Goal: Communication & Community: Answer question/provide support

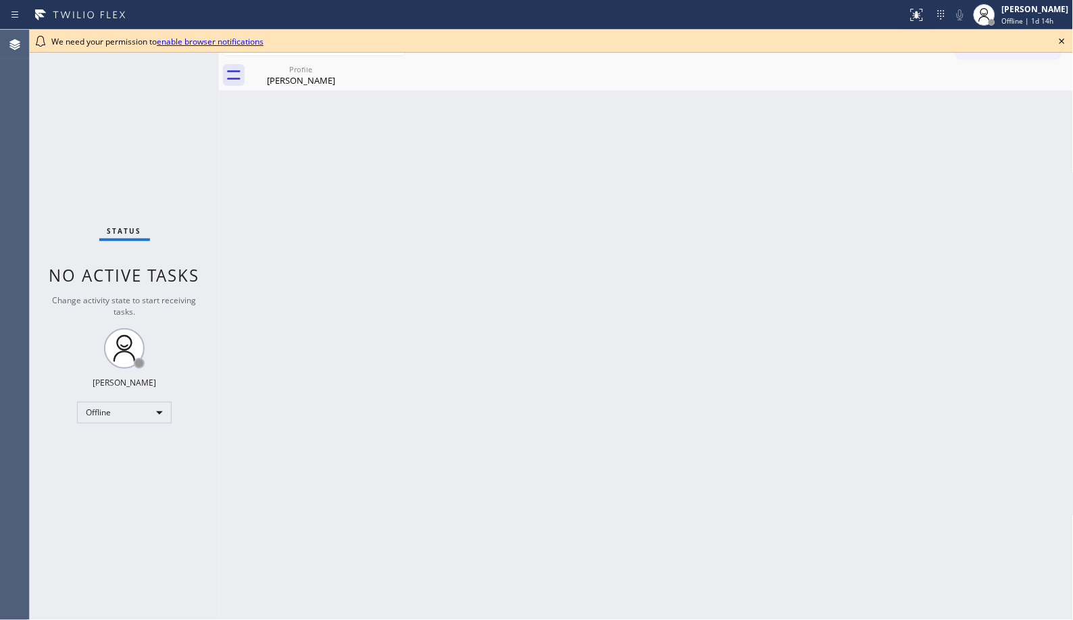
click at [642, 150] on div "Back to Dashboard Change Sender ID Customers Technicians Select a contact Outbo…" at bounding box center [646, 325] width 854 height 590
click at [325, 71] on div "Profile" at bounding box center [301, 69] width 102 height 10
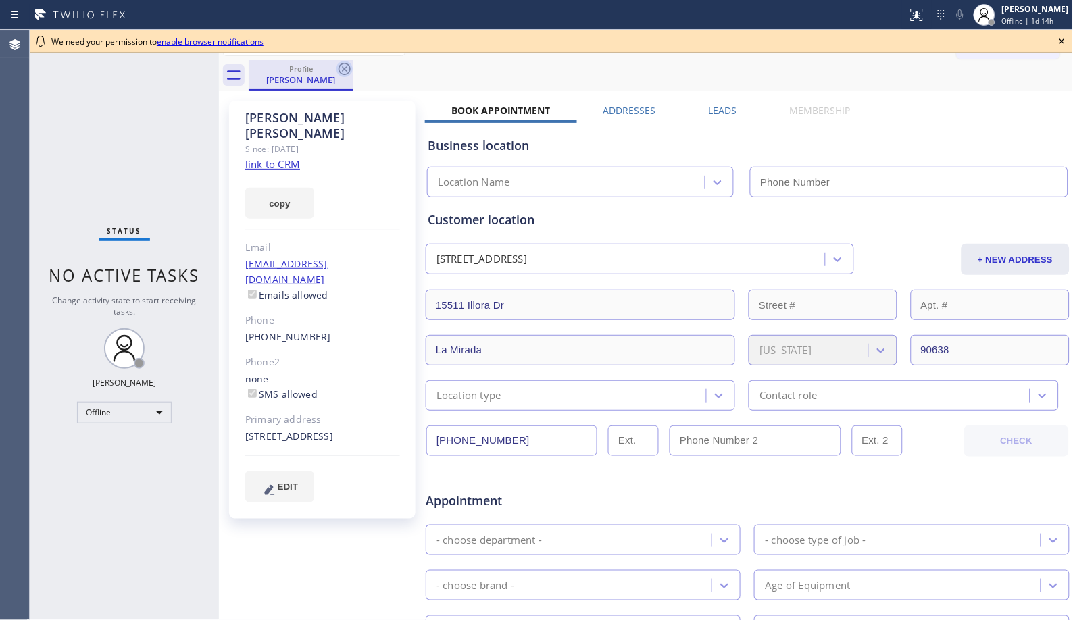
click at [347, 66] on icon at bounding box center [344, 69] width 12 height 12
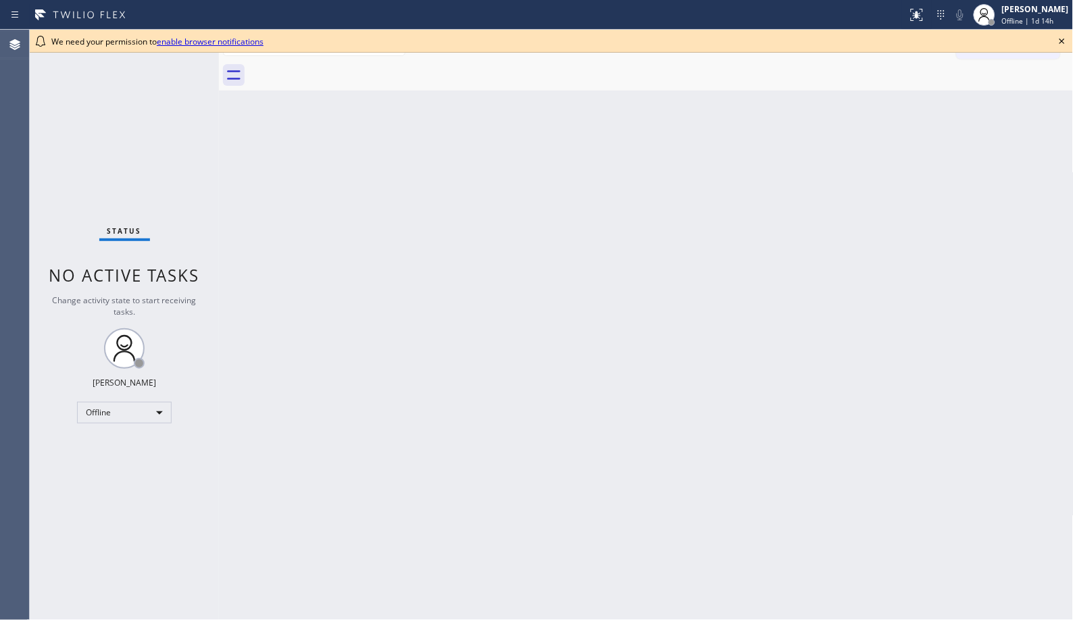
click at [1063, 41] on icon at bounding box center [1061, 41] width 5 height 5
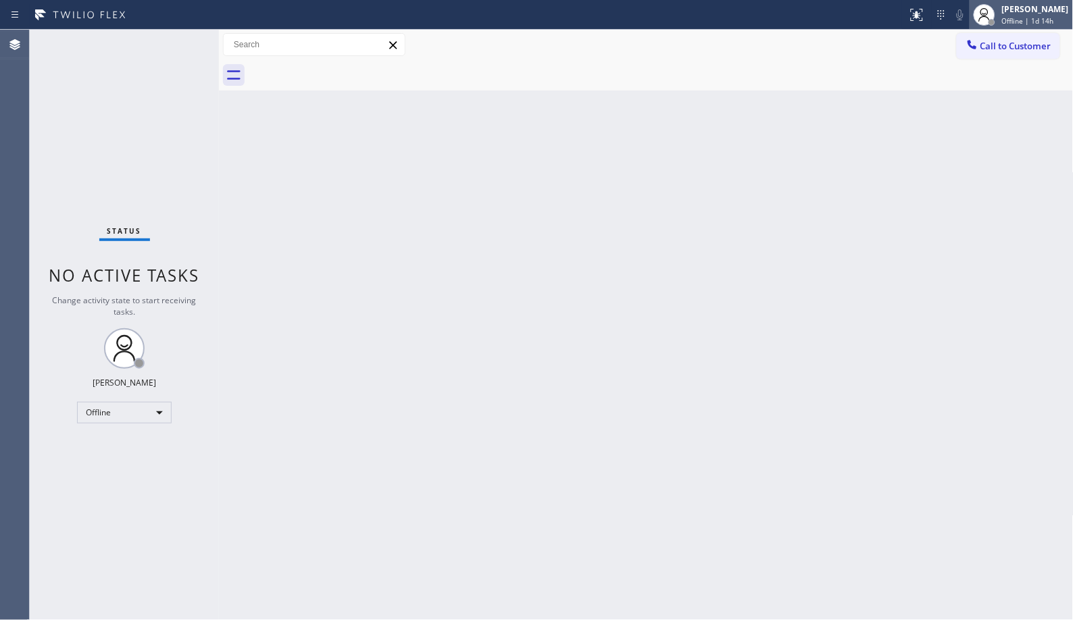
click at [1021, 22] on span "Offline | 1d 14h" at bounding box center [1028, 20] width 52 height 9
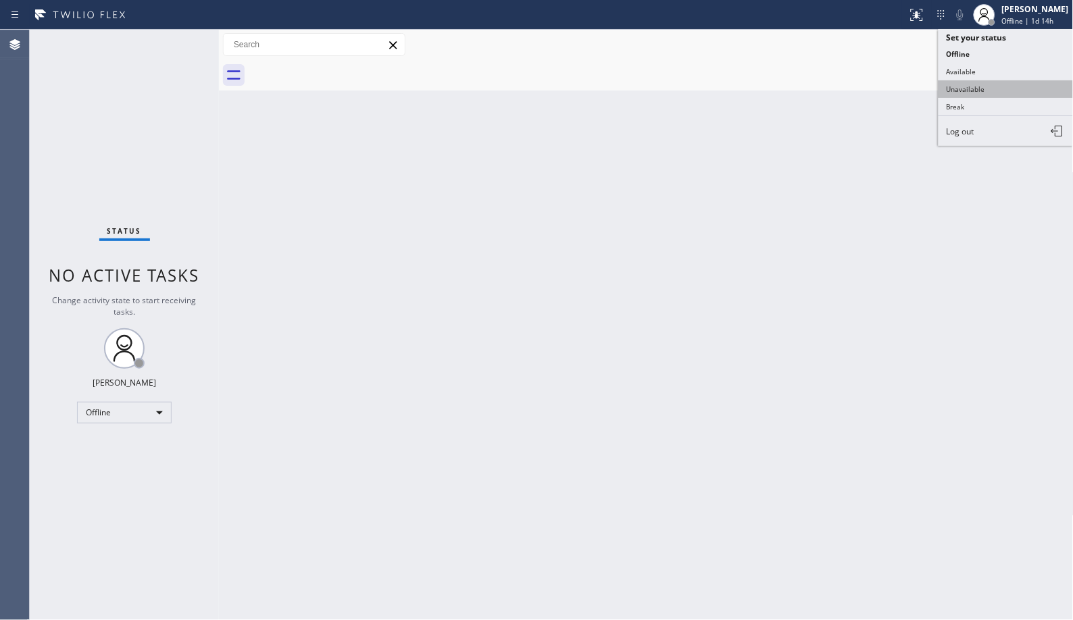
click at [977, 89] on button "Unavailable" at bounding box center [1005, 89] width 135 height 18
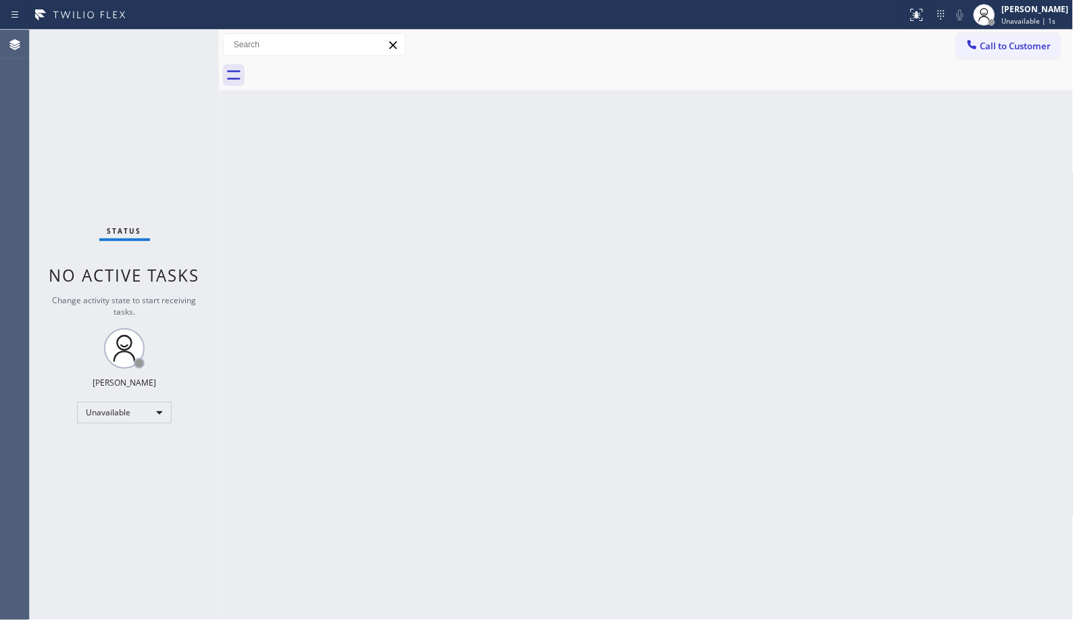
click at [528, 220] on div "Back to Dashboard Change Sender ID Customers Technicians Select a contact Outbo…" at bounding box center [646, 325] width 854 height 590
drag, startPoint x: 231, startPoint y: 2, endPoint x: 638, endPoint y: 447, distance: 603.4
click at [638, 447] on div "Back to Dashboard Change Sender ID Customers Technicians Select a contact Outbo…" at bounding box center [646, 325] width 854 height 590
click at [136, 595] on div "Status No active tasks Change activity state to start receiving tasks. [PERSON_…" at bounding box center [124, 325] width 189 height 590
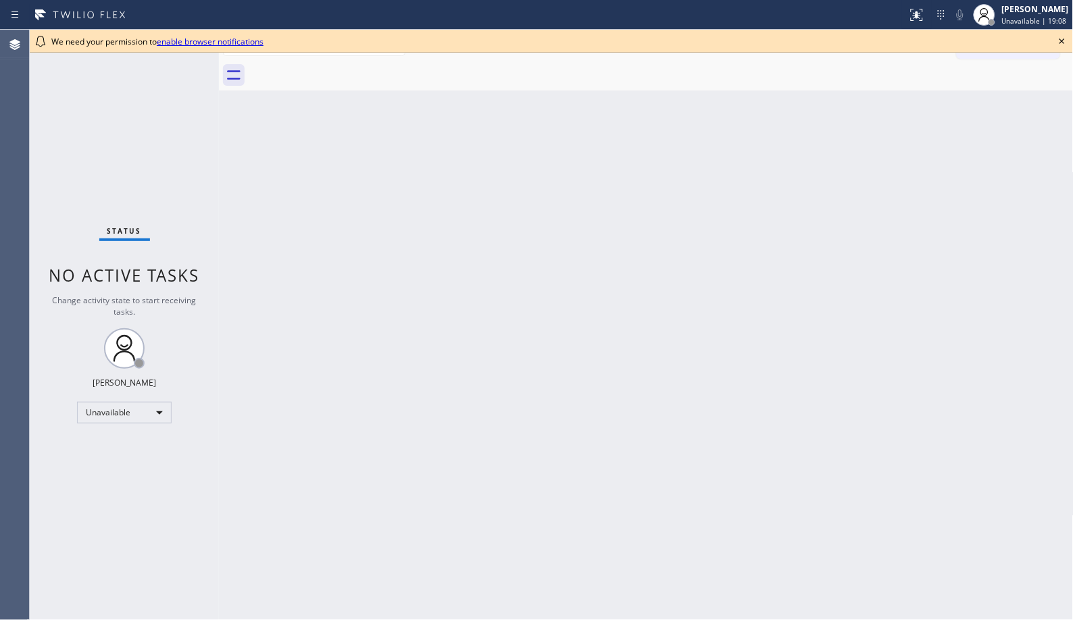
click at [1062, 38] on icon at bounding box center [1062, 41] width 16 height 16
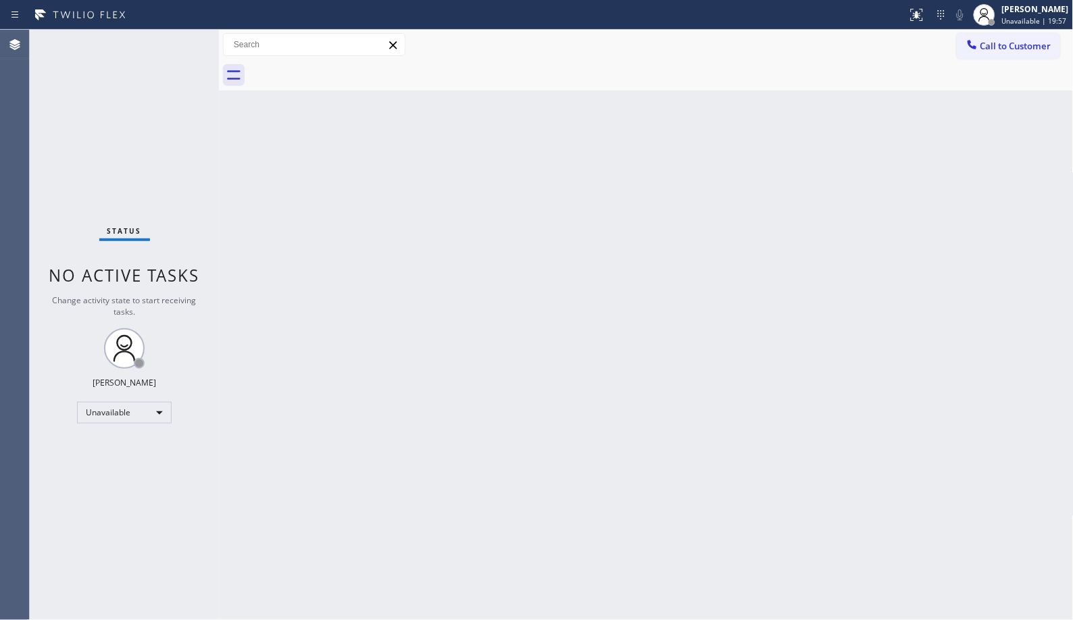
click at [767, 609] on div "Back to Dashboard Change Sender ID Customers Technicians Select a contact Outbo…" at bounding box center [646, 325] width 854 height 590
click at [541, 213] on div "Back to Dashboard Change Sender ID Customers Technicians Select a contact Outbo…" at bounding box center [646, 325] width 854 height 590
click at [311, 583] on div "Back to Dashboard Change Sender ID Customers Technicians Select a contact Outbo…" at bounding box center [646, 325] width 854 height 590
click at [61, 546] on div "Status No active tasks Change activity state to start receiving tasks. [PERSON_…" at bounding box center [124, 325] width 189 height 590
click at [497, 222] on div "Back to Dashboard Change Sender ID Customers Technicians Select a contact Outbo…" at bounding box center [646, 325] width 854 height 590
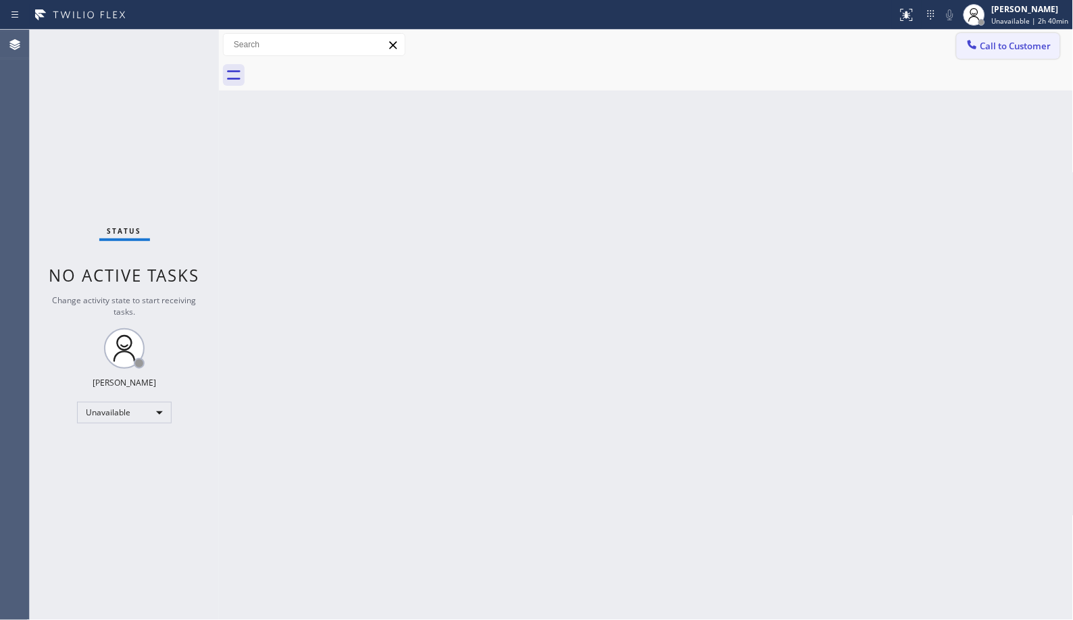
click at [1015, 44] on span "Call to Customer" at bounding box center [1015, 46] width 71 height 12
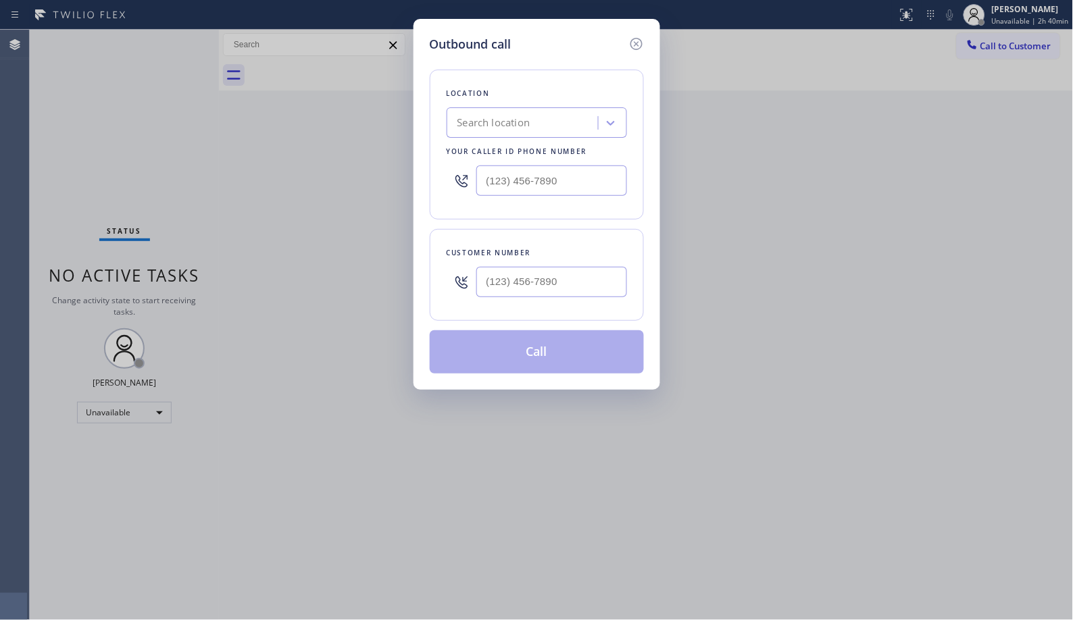
click at [523, 124] on div "Search location" at bounding box center [493, 124] width 73 height 16
paste input "High Voltage Electrical Irvine"
type input "High Voltage Electrical Irvine"
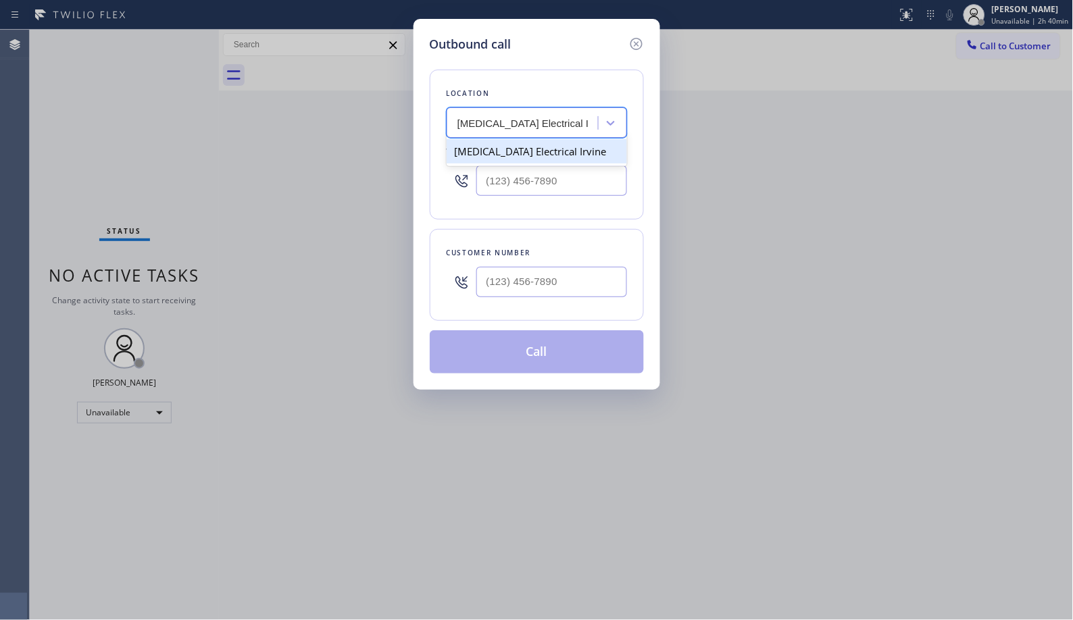
click at [530, 153] on div "High Voltage Electrical Irvine" at bounding box center [536, 151] width 180 height 24
type input "(949) 647-5193"
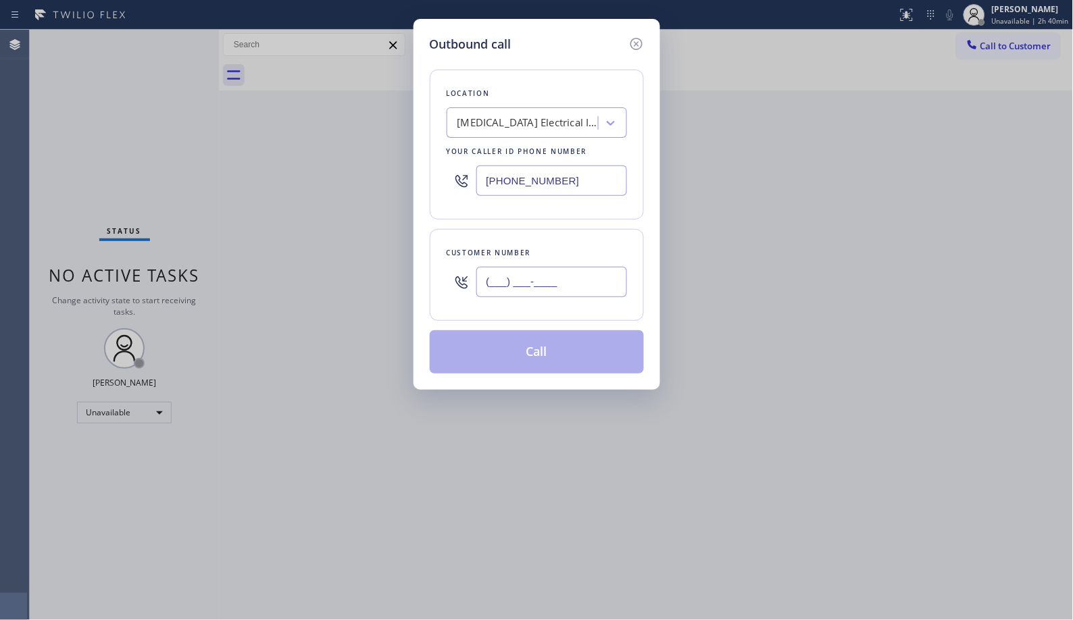
drag, startPoint x: 480, startPoint y: 265, endPoint x: 413, endPoint y: 232, distance: 74.6
click at [463, 263] on div "(___) ___-____" at bounding box center [536, 282] width 180 height 44
paste input "310) 866-3379"
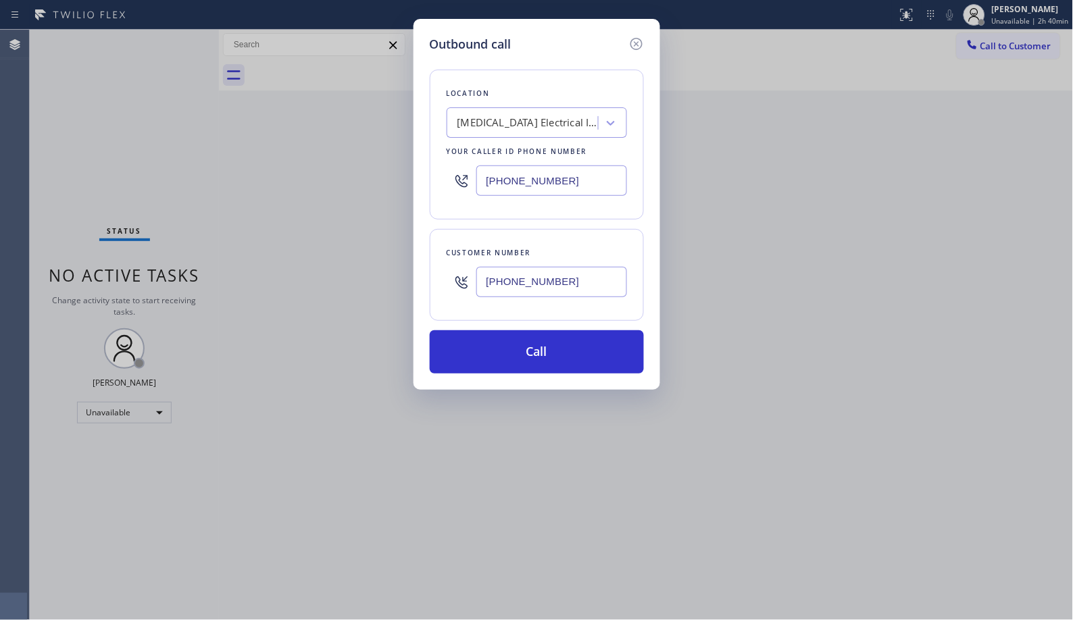
drag, startPoint x: 589, startPoint y: 284, endPoint x: 480, endPoint y: 282, distance: 109.5
click at [480, 282] on input "(310) 866-3379" at bounding box center [551, 282] width 151 height 30
type input "(310) 866-3379"
click at [635, 43] on icon at bounding box center [636, 44] width 16 height 16
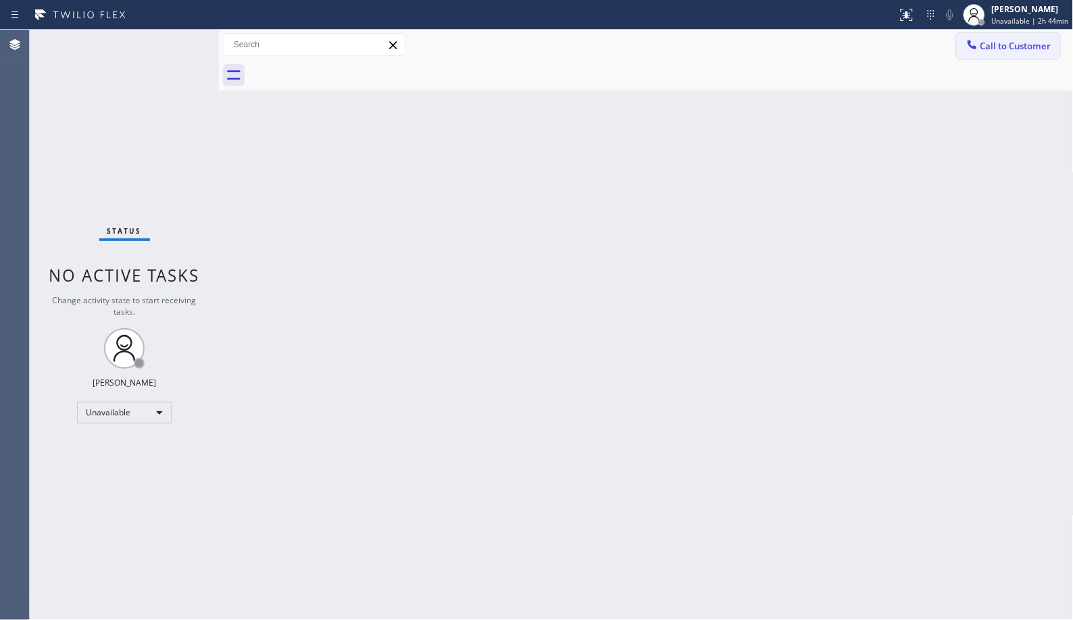
click at [998, 34] on button "Call to Customer" at bounding box center [1007, 46] width 103 height 26
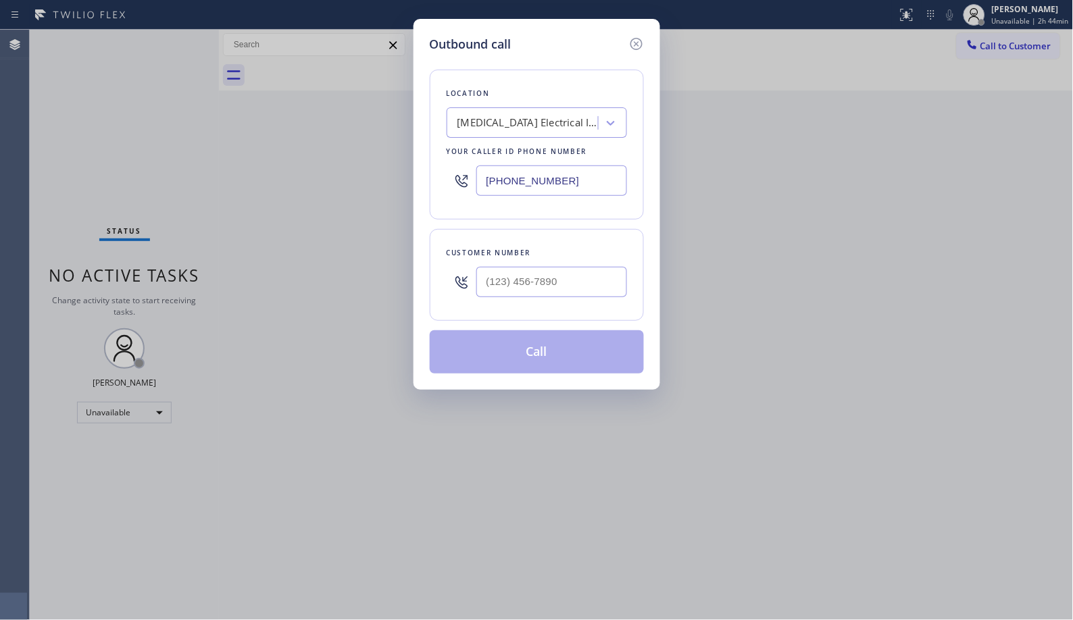
drag, startPoint x: 586, startPoint y: 173, endPoint x: 353, endPoint y: 1, distance: 289.8
click at [395, 118] on div "Outbound call Location High Voltage Electrical Irvine Your caller id phone numb…" at bounding box center [536, 310] width 1073 height 620
paste input "424) 352-7537"
type input "(424) 352-7537"
drag, startPoint x: 575, startPoint y: 287, endPoint x: 444, endPoint y: 257, distance: 133.7
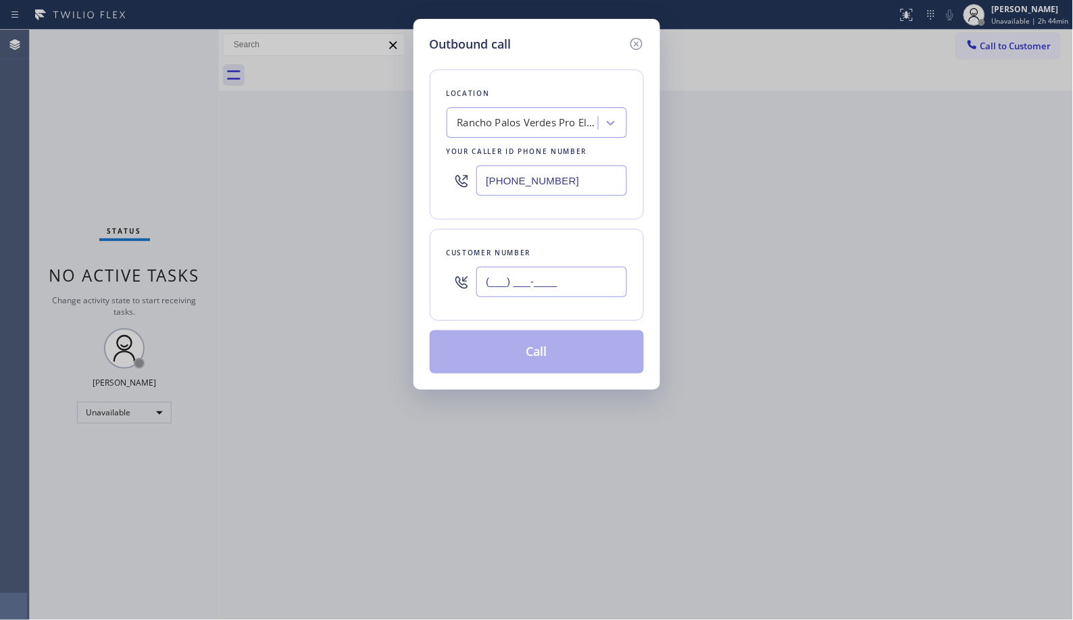
click at [453, 266] on div "(___) ___-____" at bounding box center [536, 282] width 180 height 44
paste input "323) 605-4124"
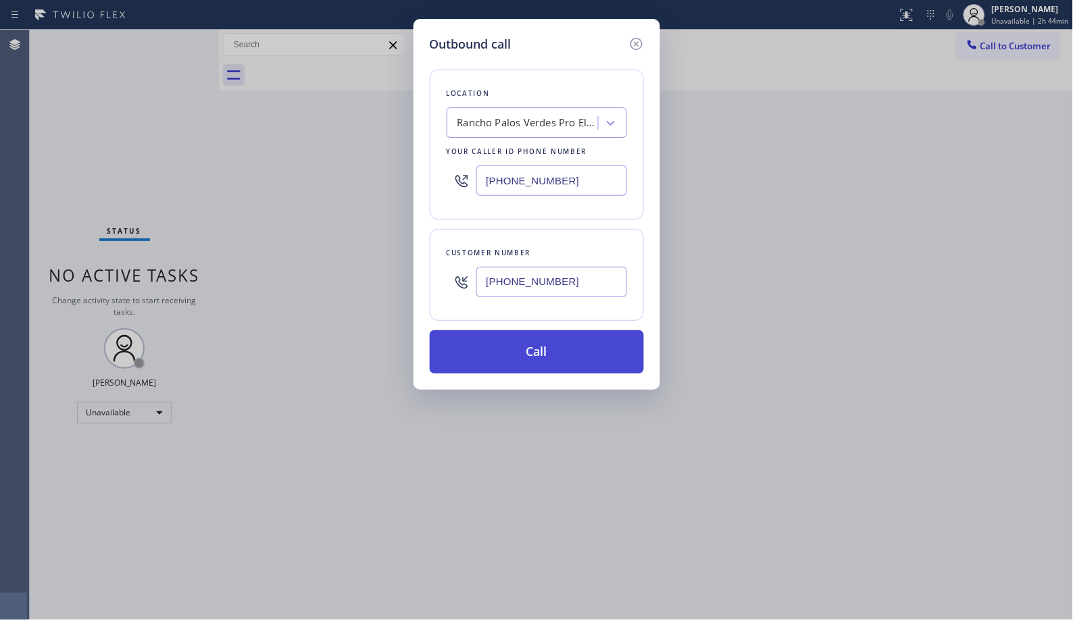
type input "(323) 605-4124"
click at [548, 354] on button "Call" at bounding box center [537, 351] width 214 height 43
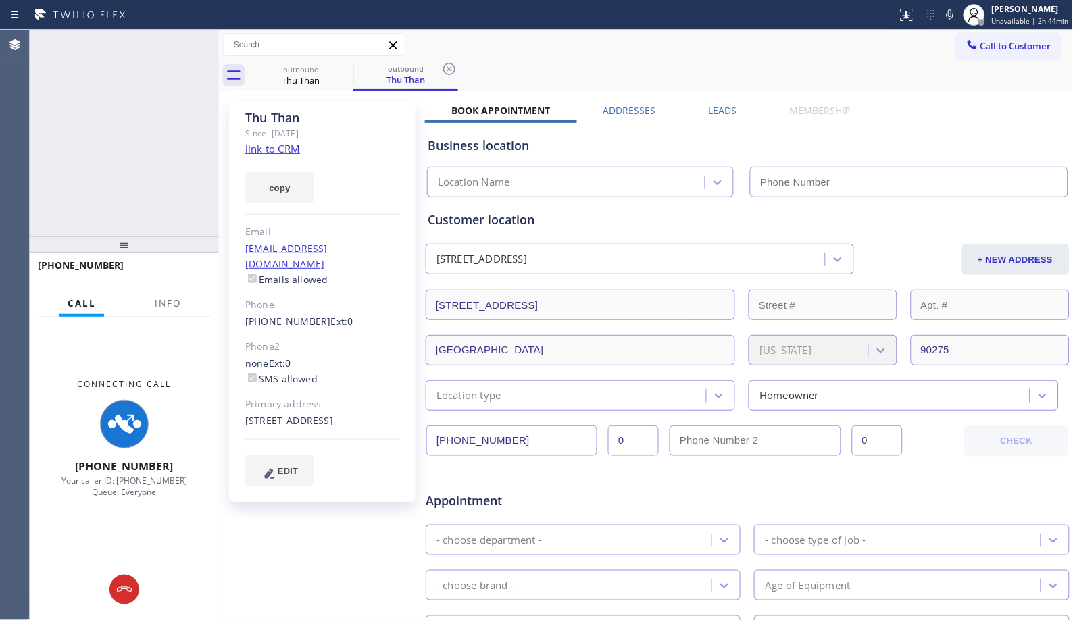
type input "(424) 352-7537"
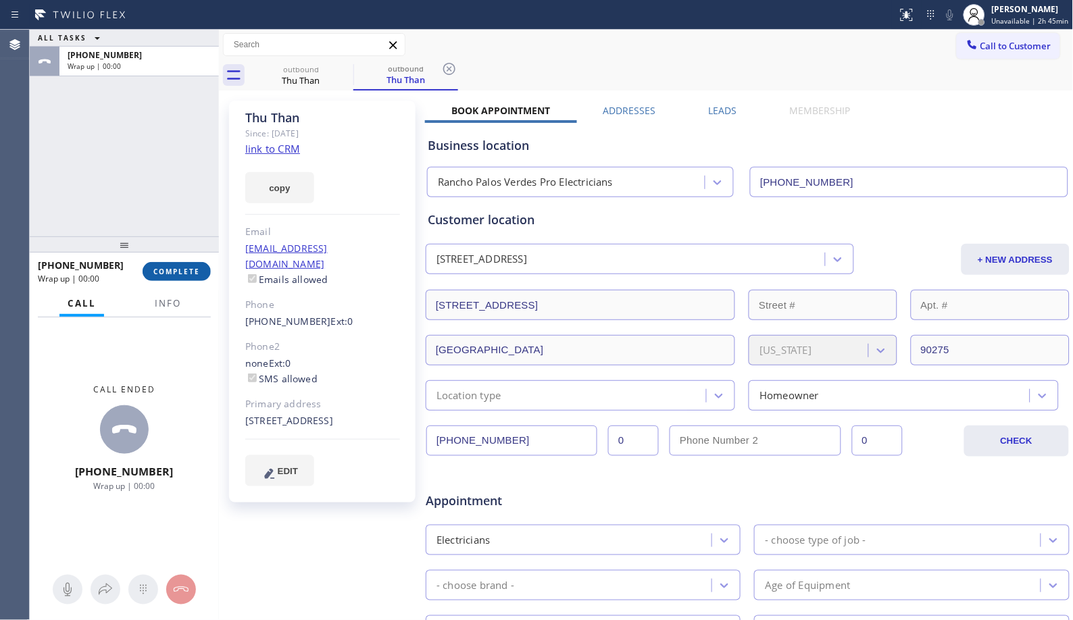
click at [179, 277] on button "COMPLETE" at bounding box center [177, 271] width 68 height 19
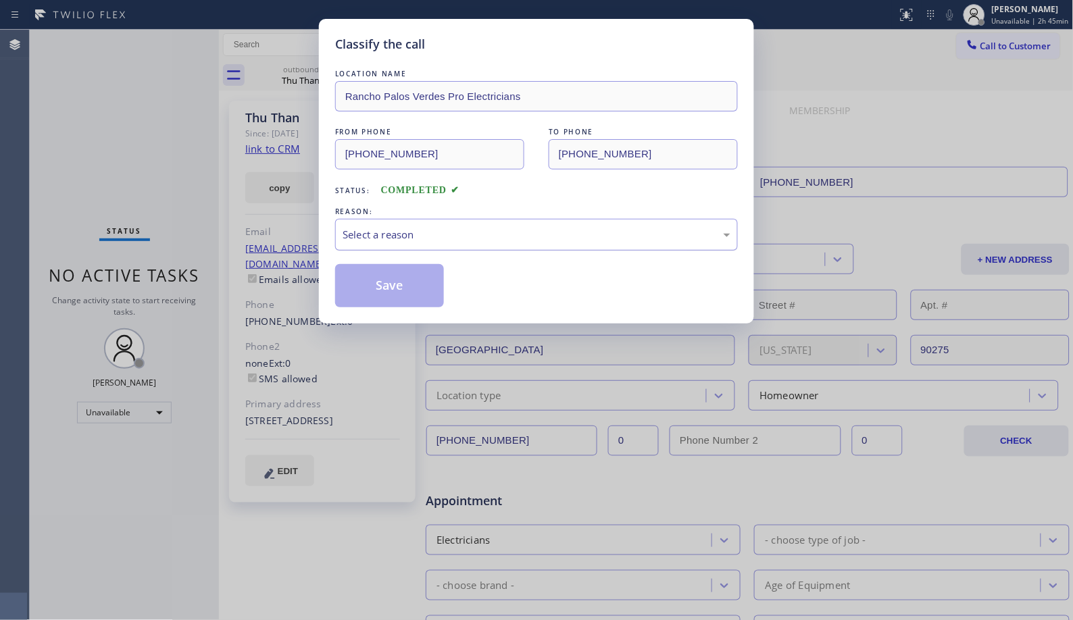
click at [503, 237] on div "Select a reason" at bounding box center [536, 235] width 388 height 16
click at [382, 300] on button "Save" at bounding box center [389, 285] width 109 height 43
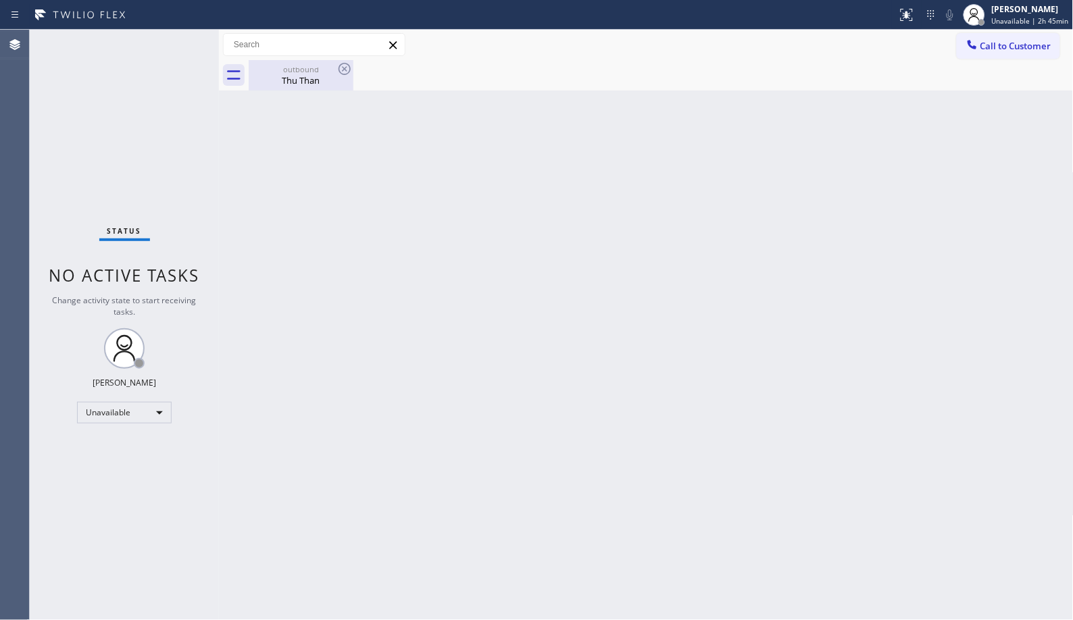
click at [305, 76] on div "Thu Than" at bounding box center [301, 80] width 102 height 12
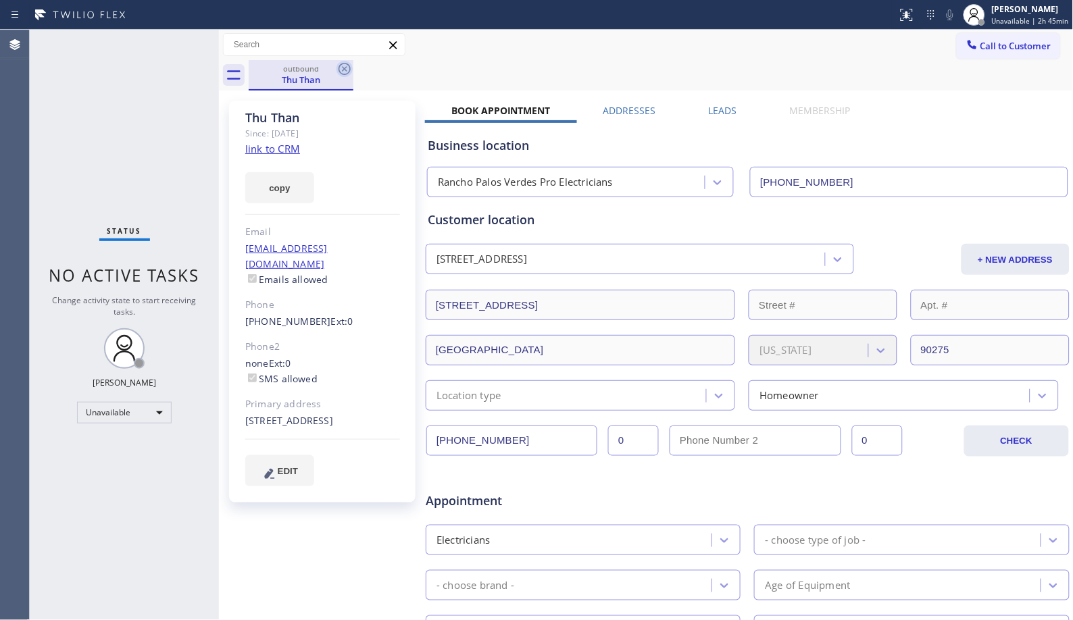
click at [344, 68] on icon at bounding box center [344, 69] width 12 height 12
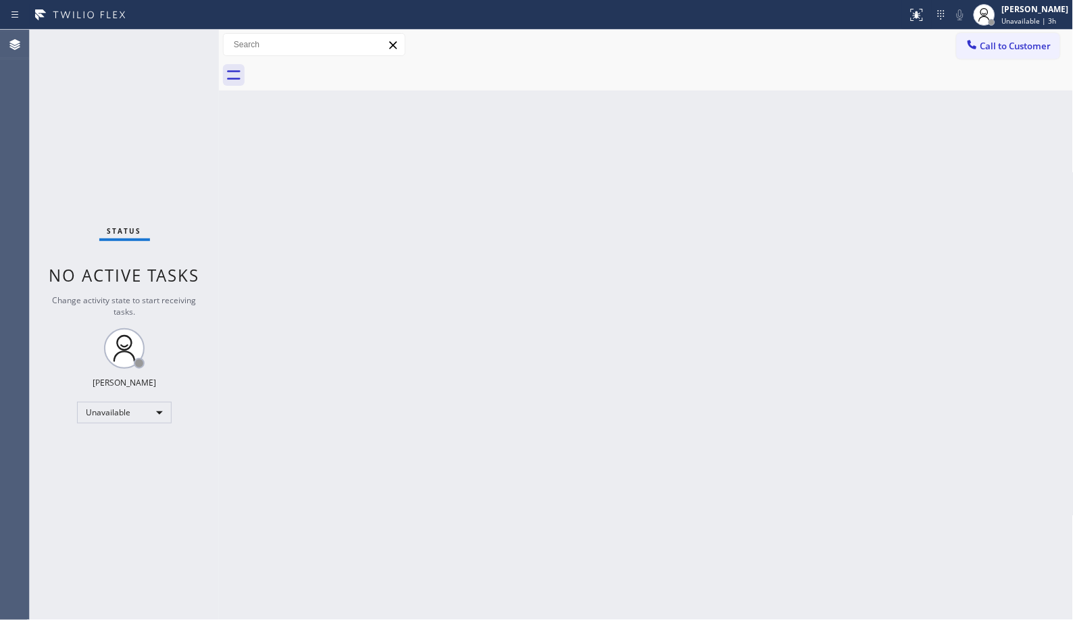
click at [545, 272] on div "Back to Dashboard Change Sender ID Customers Technicians Select a contact Outbo…" at bounding box center [646, 325] width 854 height 590
click at [562, 205] on div "Back to Dashboard Change Sender ID Customers Technicians Select a contact Outbo…" at bounding box center [646, 325] width 854 height 590
click at [251, 220] on div "Back to Dashboard Change Sender ID Customers Technicians Select a contact Outbo…" at bounding box center [646, 325] width 854 height 590
click at [58, 120] on div "Status No active tasks Change activity state to start receiving tasks. [PERSON_…" at bounding box center [124, 325] width 189 height 590
click at [49, 504] on div "Status No active tasks Change activity state to start receiving tasks. [PERSON_…" at bounding box center [124, 325] width 189 height 590
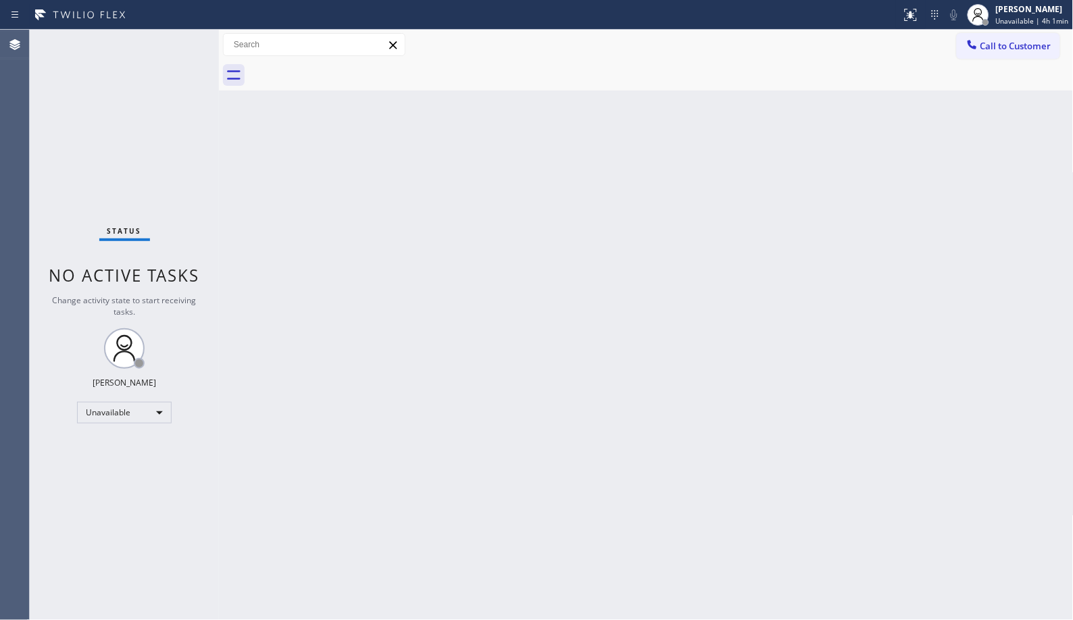
click at [638, 350] on div "Back to Dashboard Change Sender ID Customers Technicians Select a contact Outbo…" at bounding box center [646, 325] width 854 height 590
click at [488, 324] on div "Back to Dashboard Change Sender ID Customers Technicians Select a contact Outbo…" at bounding box center [646, 325] width 854 height 590
click at [624, 317] on div "Back to Dashboard Change Sender ID Customers Technicians Select a contact Outbo…" at bounding box center [646, 325] width 854 height 590
click at [571, 309] on div "Back to Dashboard Change Sender ID Customers Technicians Select a contact Outbo…" at bounding box center [646, 325] width 854 height 590
click at [145, 413] on div "Unavailable" at bounding box center [124, 413] width 95 height 22
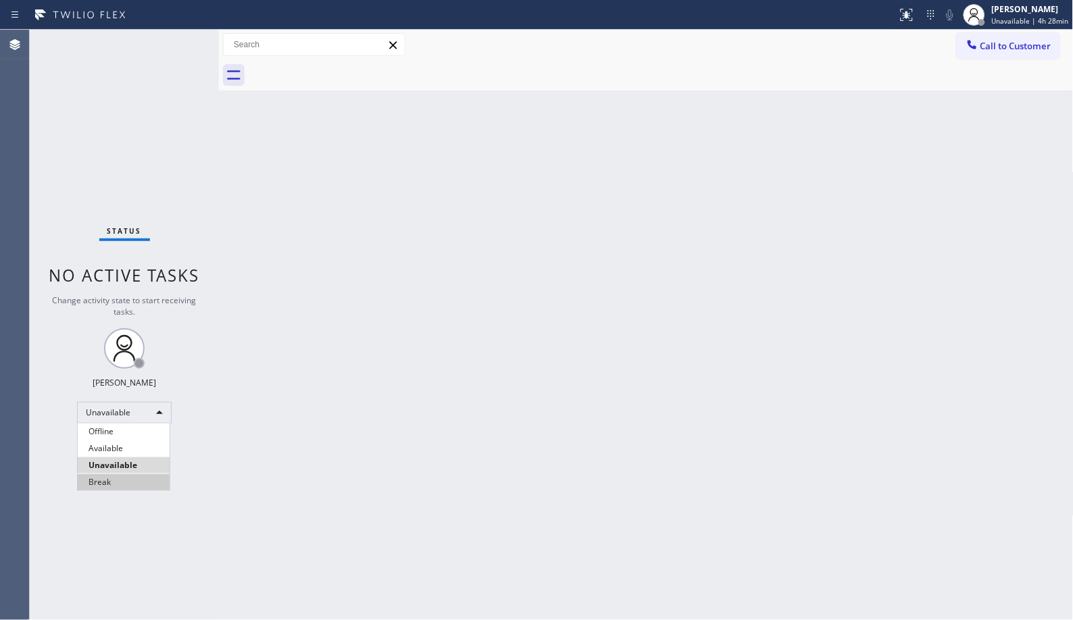
click at [126, 478] on li "Break" at bounding box center [124, 482] width 92 height 16
